Goal: Task Accomplishment & Management: Complete application form

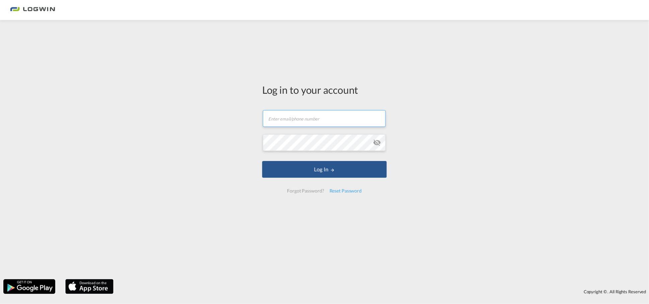
drag, startPoint x: 338, startPoint y: 119, endPoint x: 322, endPoint y: 123, distance: 16.3
click at [337, 119] on input "text" at bounding box center [324, 118] width 123 height 17
type input "tanja.grimm@LOGWIN-LOGISTICS.COM"
click at [262, 161] on button "Log In" at bounding box center [324, 169] width 125 height 17
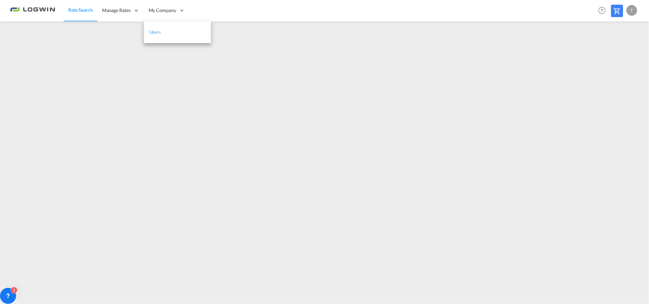
click at [178, 31] on link "Users" at bounding box center [177, 32] width 67 height 22
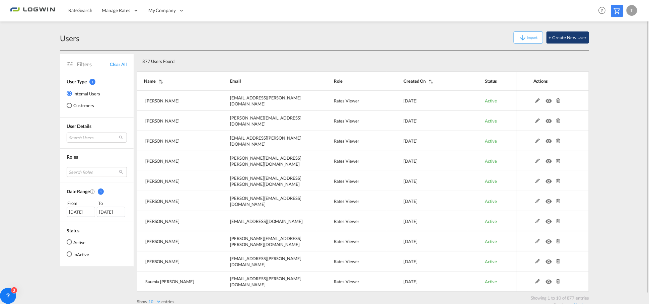
click at [568, 39] on button "+ Create New User" at bounding box center [568, 37] width 43 height 12
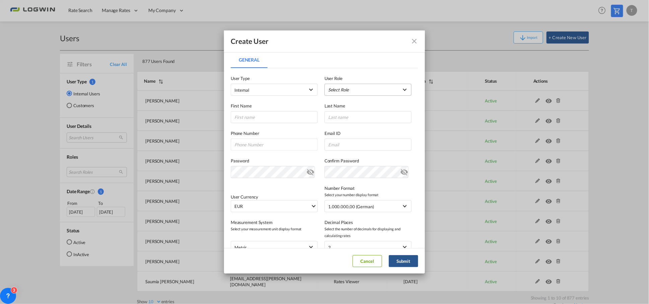
click at [352, 87] on md-select "Select Role ADMIN GLOBAL Essentials Admin GLOBAL Essentials Manager GLOBAL Esse…" at bounding box center [368, 90] width 87 height 12
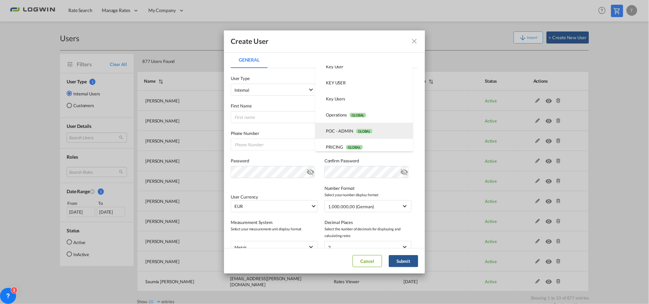
scroll to position [155, 0]
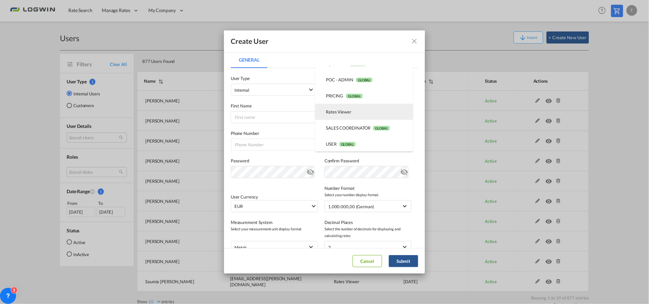
click at [346, 111] on div "Rates Viewer USER_DEFINED" at bounding box center [338, 112] width 25 height 6
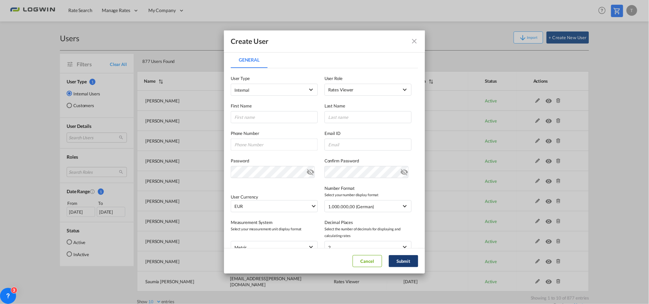
click at [407, 262] on button "Submit" at bounding box center [403, 261] width 29 height 12
click at [254, 116] on input "General General ..." at bounding box center [274, 117] width 87 height 12
click at [369, 261] on button "Cancel" at bounding box center [367, 261] width 29 height 12
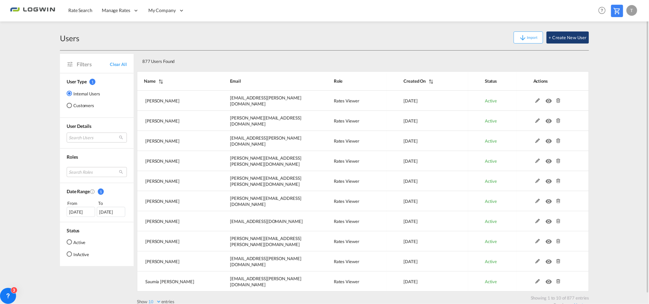
click at [571, 38] on button "+ Create New User" at bounding box center [568, 37] width 43 height 12
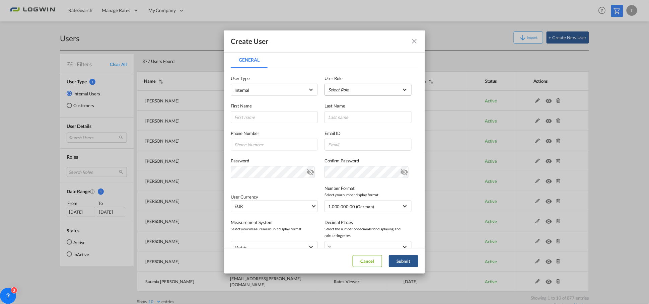
click at [344, 92] on md-select "Select Role ADMIN GLOBAL Essentials Admin GLOBAL Essentials Manager GLOBAL Esse…" at bounding box center [368, 90] width 87 height 12
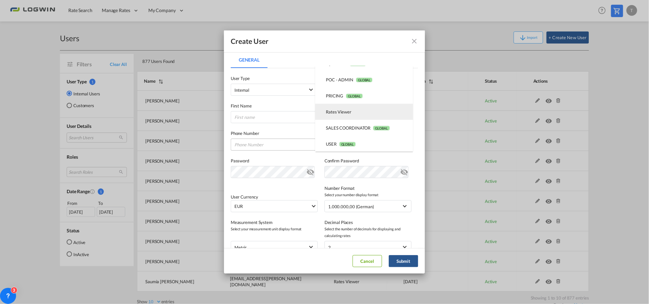
click at [349, 113] on div "Rates Viewer USER_DEFINED" at bounding box center [338, 112] width 25 height 6
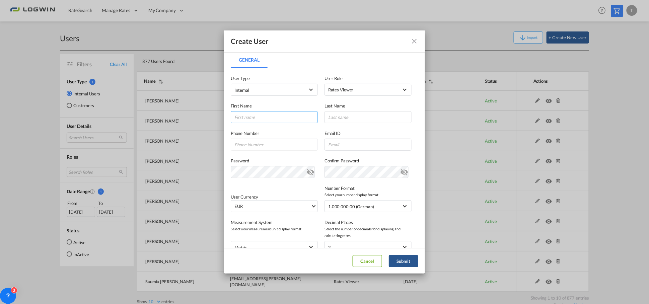
click at [294, 116] on input "General General ..." at bounding box center [274, 117] width 87 height 12
type input "Ralf"
type input "Schneider"
click at [334, 145] on input "General General ..." at bounding box center [368, 145] width 87 height 12
paste input "ralf.schneider@logwin-logistics.com"
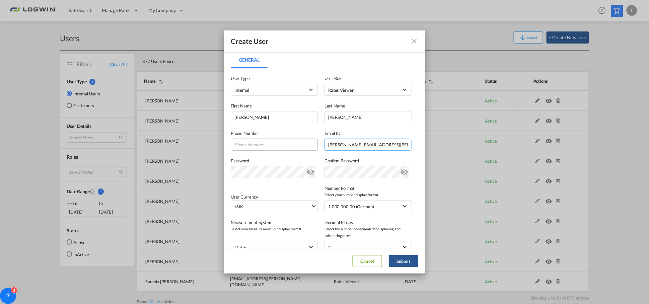
drag, startPoint x: 340, startPoint y: 145, endPoint x: 282, endPoint y: 142, distance: 58.7
click at [282, 142] on div "Phone Number Email ID ralf.schneider@logwin-logistics.com ralf.schneider@logwin…" at bounding box center [325, 136] width 188 height 27
type input "ralf.schneider@logwin-logistics.com"
click at [287, 160] on label "Password" at bounding box center [274, 160] width 87 height 7
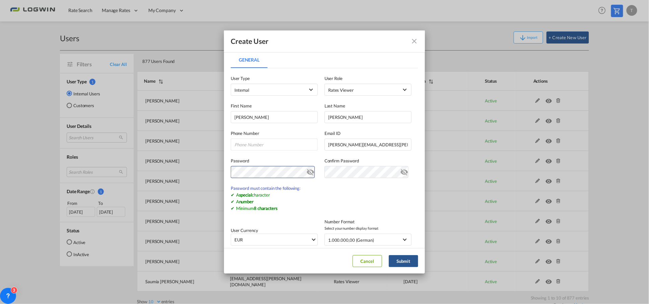
click at [307, 172] on md-icon "icon-eye-off" at bounding box center [311, 171] width 8 height 8
click at [169, 173] on div "Create User General General User Type Internal Internal Customer User Role Rate…" at bounding box center [324, 152] width 649 height 304
drag, startPoint x: 308, startPoint y: 173, endPoint x: 317, endPoint y: 173, distance: 8.4
click at [309, 173] on md-icon "icon-eye-off" at bounding box center [311, 171] width 8 height 8
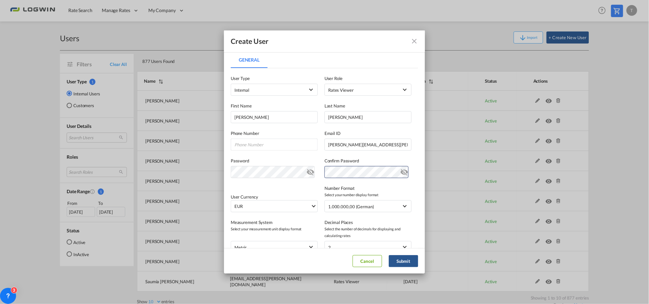
click at [402, 172] on md-icon "icon-eye-off" at bounding box center [404, 171] width 8 height 8
click at [401, 172] on md-icon "icon-eye-off" at bounding box center [404, 171] width 8 height 8
click at [403, 260] on button "Submit" at bounding box center [403, 261] width 29 height 12
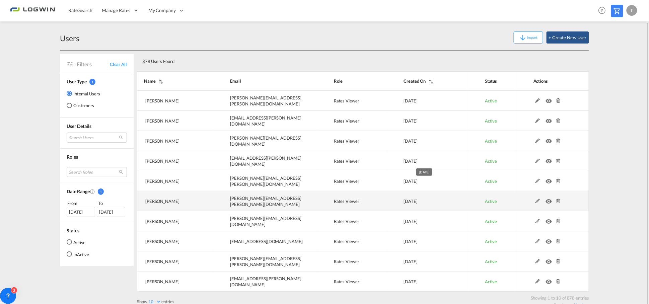
scroll to position [11, 0]
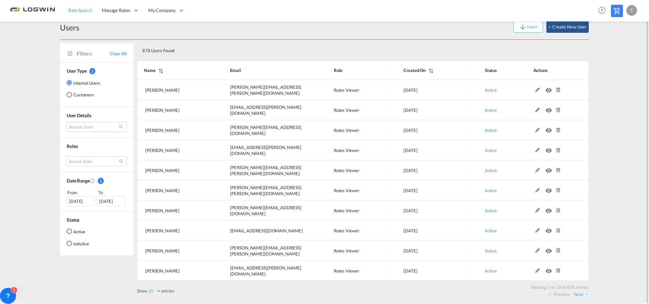
click at [87, 14] on link "Rate Search" at bounding box center [81, 11] width 34 height 22
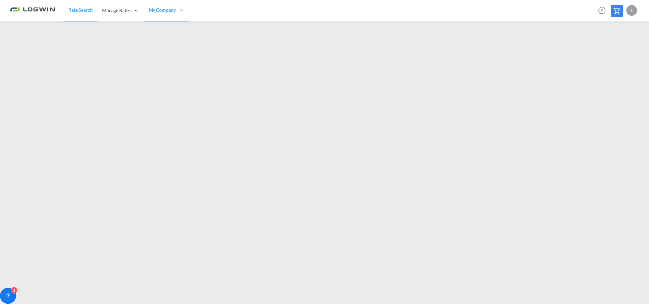
click at [72, 14] on link "Rate Search" at bounding box center [81, 11] width 34 height 22
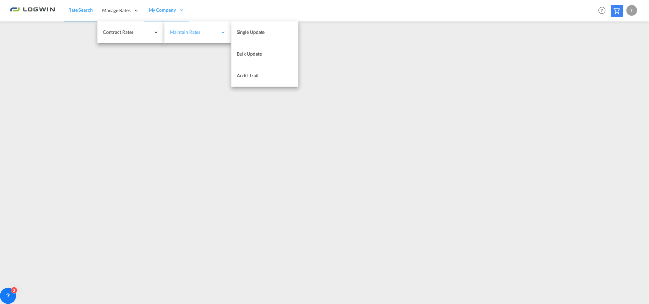
click at [188, 34] on span "Maintain Rates" at bounding box center [194, 32] width 48 height 7
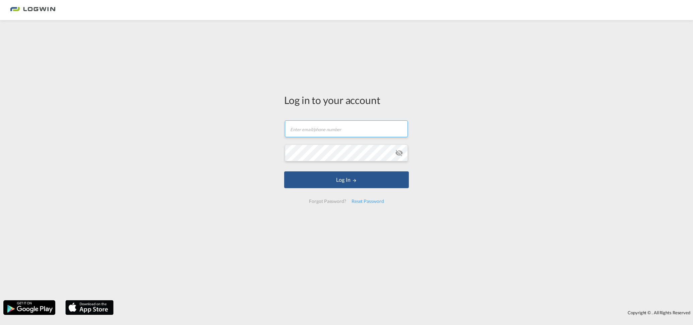
click at [351, 136] on input "text" at bounding box center [346, 128] width 123 height 17
type input "tanja.grimm@LOGWIN-LOGISTICS.COM"
click at [284, 171] on button "Log In" at bounding box center [346, 179] width 125 height 17
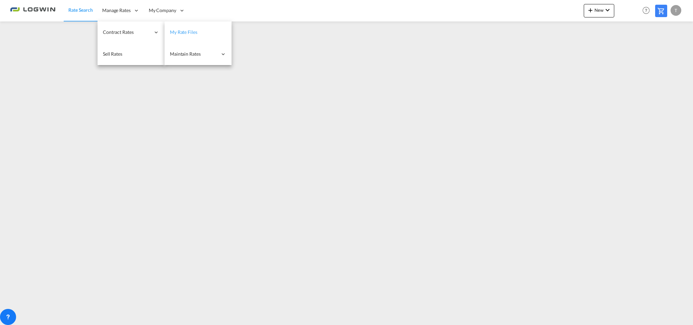
click at [200, 33] on link "My Rate Files" at bounding box center [198, 32] width 67 height 22
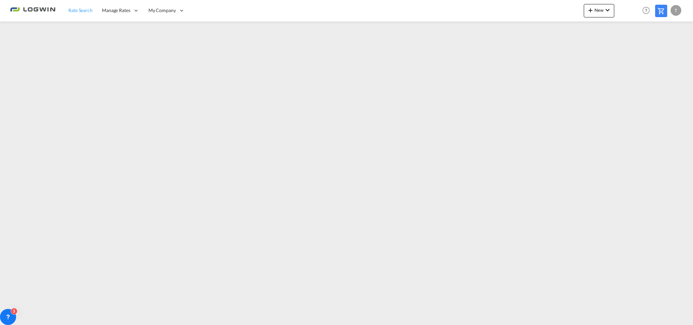
click at [82, 13] on span "Rate Search" at bounding box center [80, 10] width 24 height 7
click at [600, 6] on button "New" at bounding box center [599, 10] width 30 height 13
click at [630, 52] on span "Ratesheet" at bounding box center [626, 50] width 7 height 13
